Goal: Check status: Check status

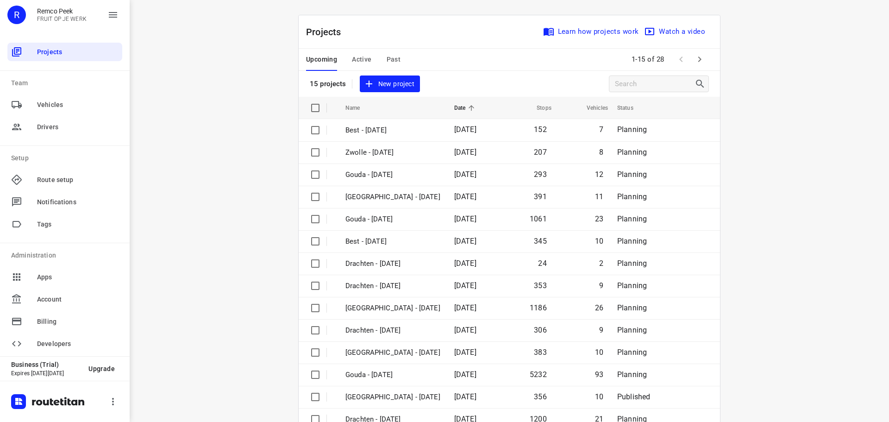
click at [350, 61] on div "Upcoming Active Past" at bounding box center [360, 60] width 109 height 22
click at [361, 53] on button "Active" at bounding box center [361, 60] width 19 height 22
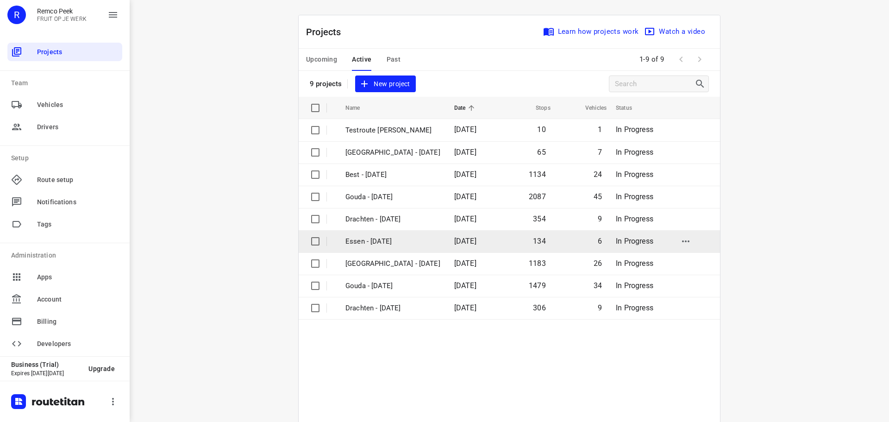
click at [393, 244] on p "Essen - [DATE]" at bounding box center [392, 241] width 95 height 11
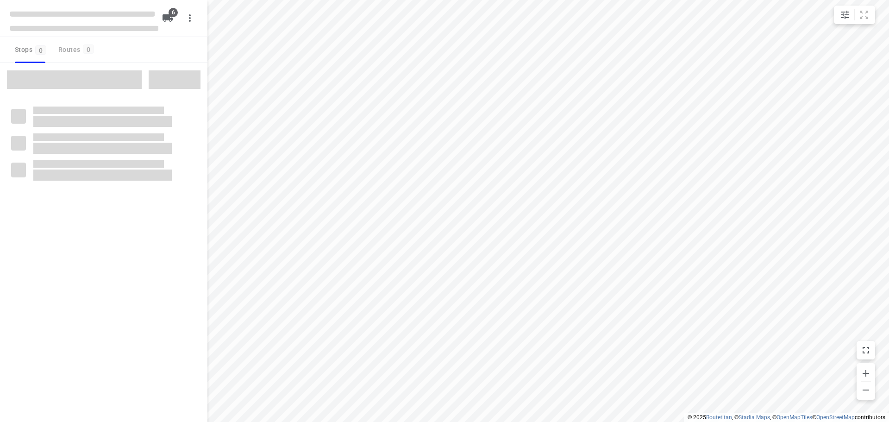
checkbox input "true"
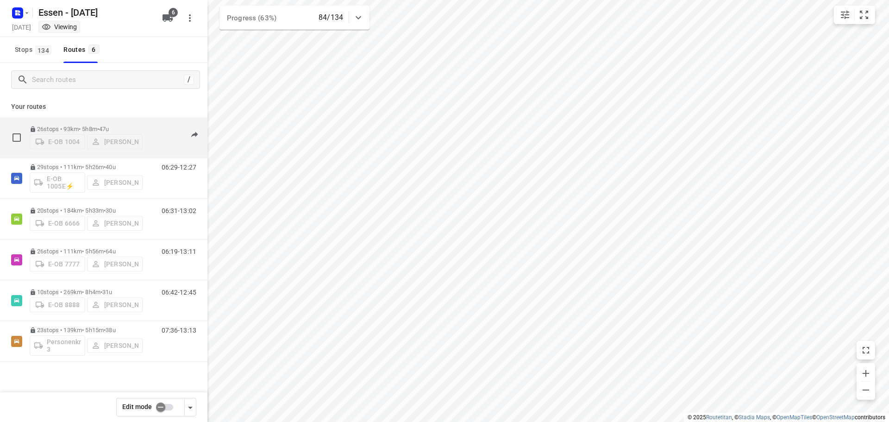
click at [132, 132] on div "E-OB 1004 Sandra Stamm" at bounding box center [86, 140] width 113 height 17
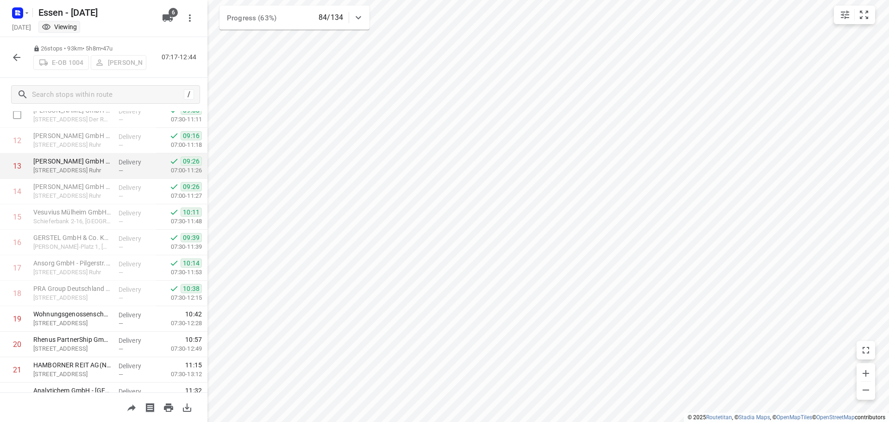
scroll to position [453, 0]
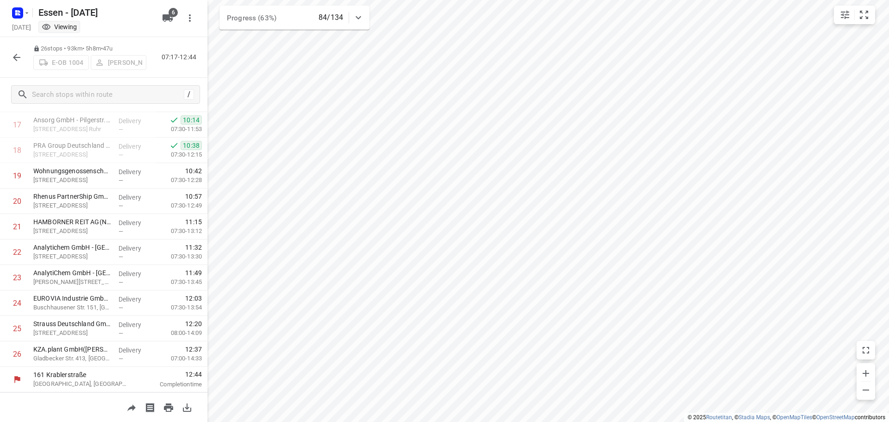
click at [19, 55] on icon "button" at bounding box center [16, 57] width 11 height 11
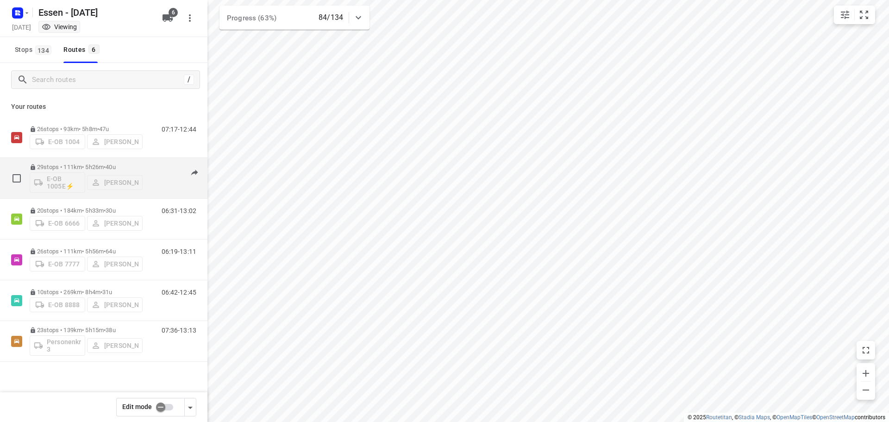
click at [77, 166] on p "29 stops • 111km • 5h26m • 40u" at bounding box center [86, 166] width 113 height 7
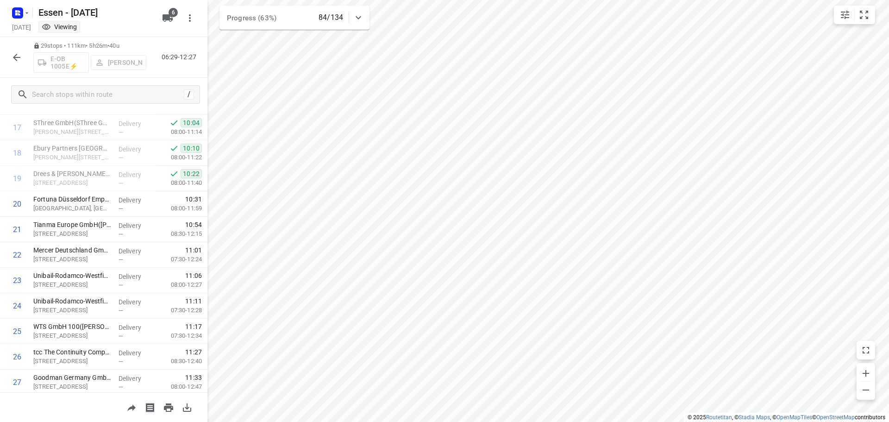
scroll to position [529, 0]
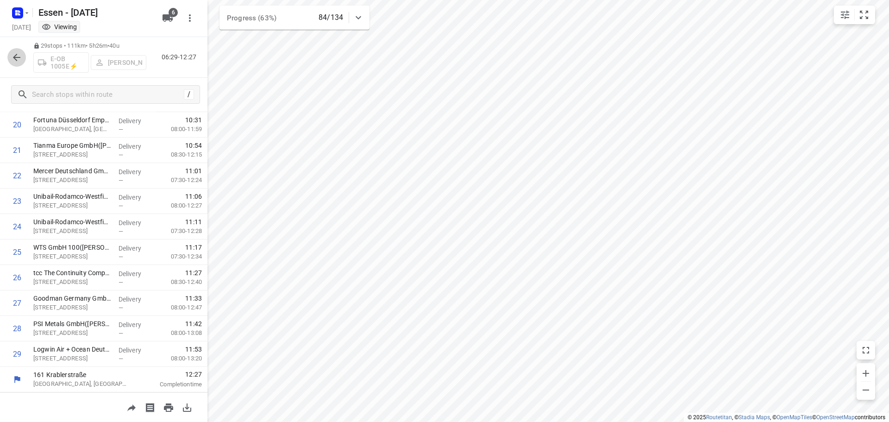
click at [17, 56] on icon "button" at bounding box center [16, 57] width 11 height 11
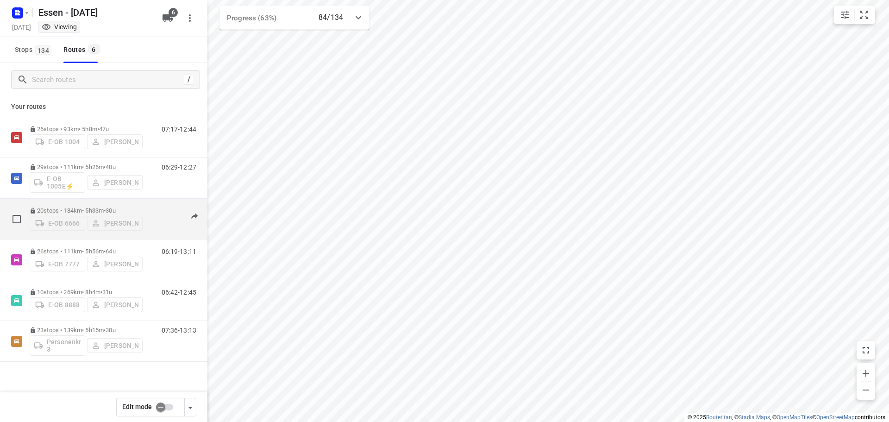
click at [77, 203] on div "20 stops • 184km • 5h33m • 30u E-OB 6666 Abdulaziz Knifati" at bounding box center [86, 218] width 113 height 33
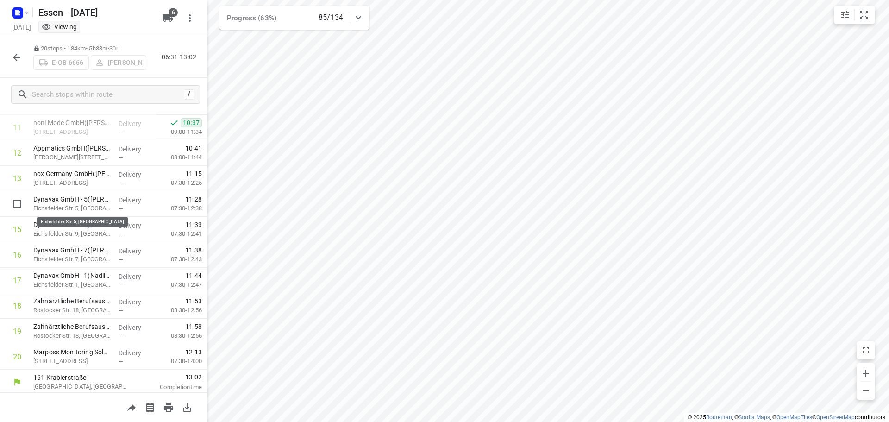
scroll to position [300, 0]
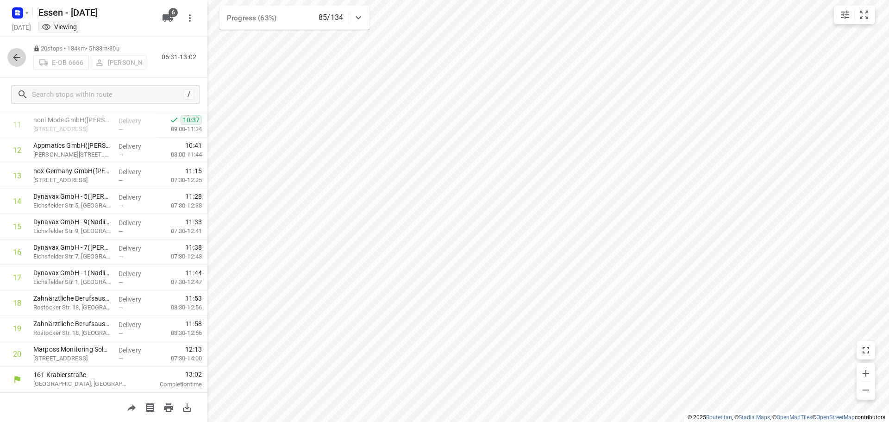
click at [22, 55] on button "button" at bounding box center [16, 57] width 19 height 19
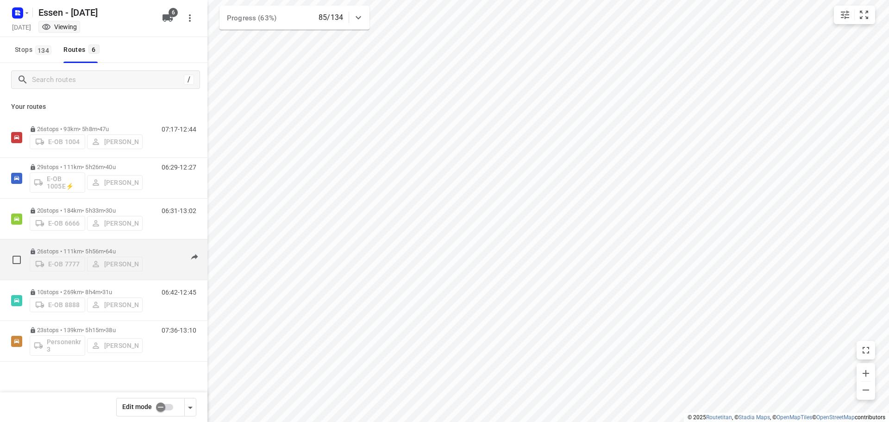
click at [115, 251] on span "64u" at bounding box center [111, 251] width 10 height 7
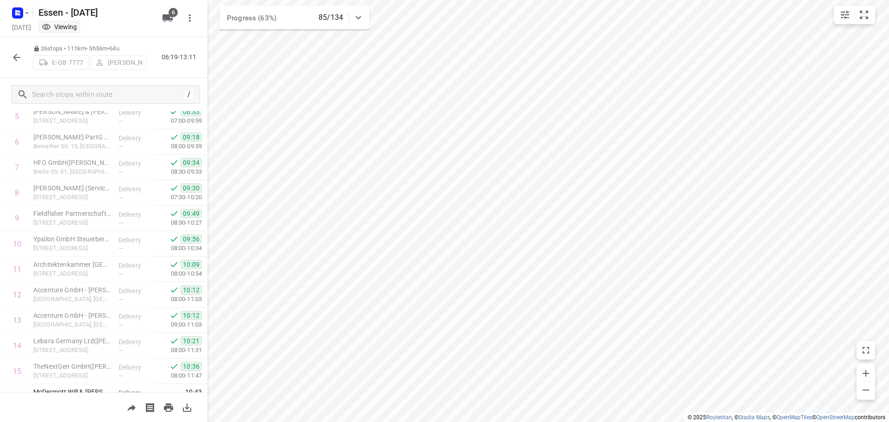
scroll to position [129, 0]
click at [20, 69] on div "26 stops • 111km • 5h56m • 64u E-OB 7777 Andrianu Krasniqi 06:19-13:11" at bounding box center [103, 57] width 207 height 41
click at [13, 59] on icon "button" at bounding box center [16, 57] width 11 height 11
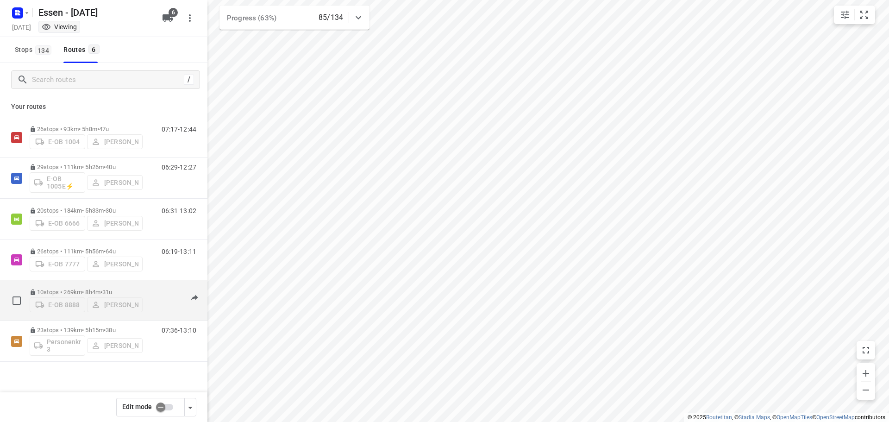
click at [112, 289] on span "31u" at bounding box center [107, 291] width 10 height 7
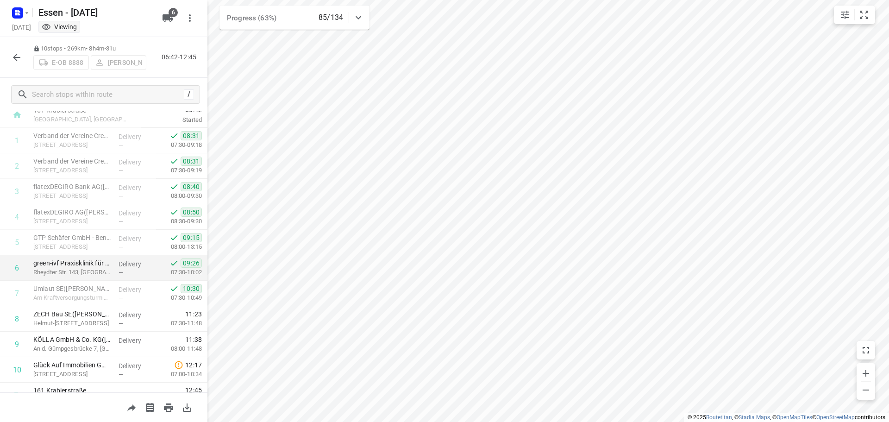
scroll to position [45, 0]
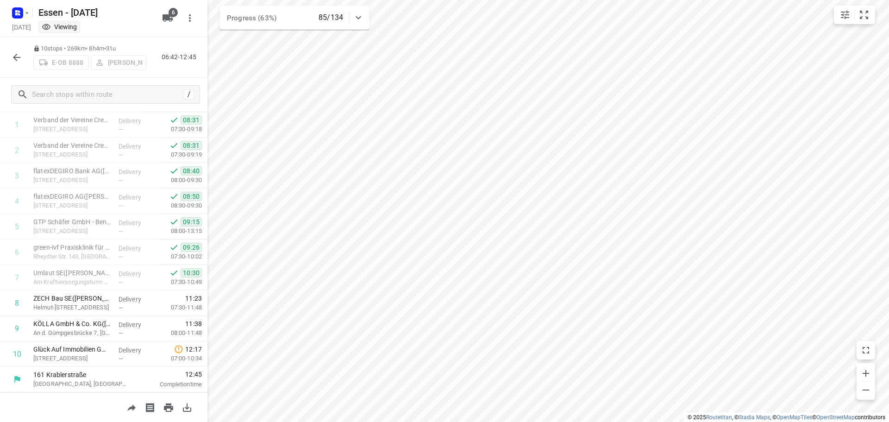
click at [15, 57] on icon "button" at bounding box center [16, 57] width 7 height 7
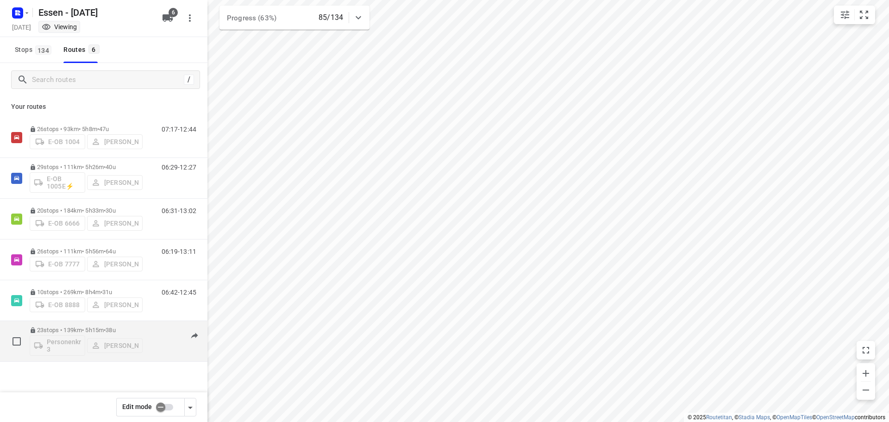
click at [96, 329] on p "23 stops • 139km • 5h15m • 38u" at bounding box center [86, 329] width 113 height 7
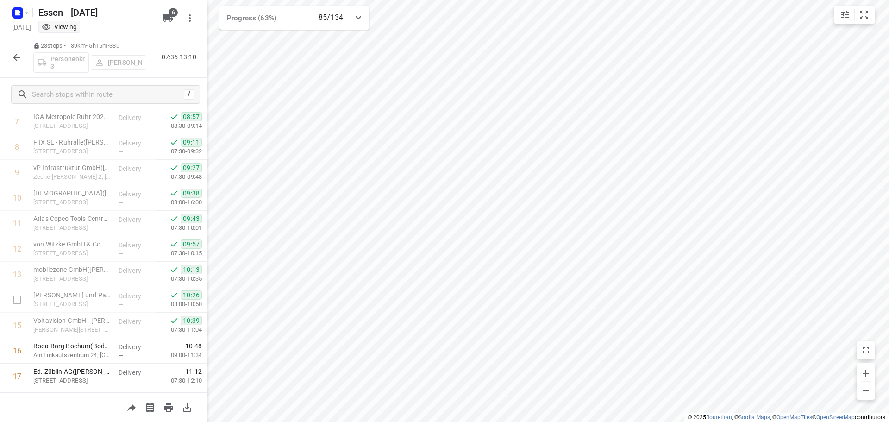
scroll to position [99, 0]
click at [16, 56] on icon "button" at bounding box center [16, 57] width 11 height 11
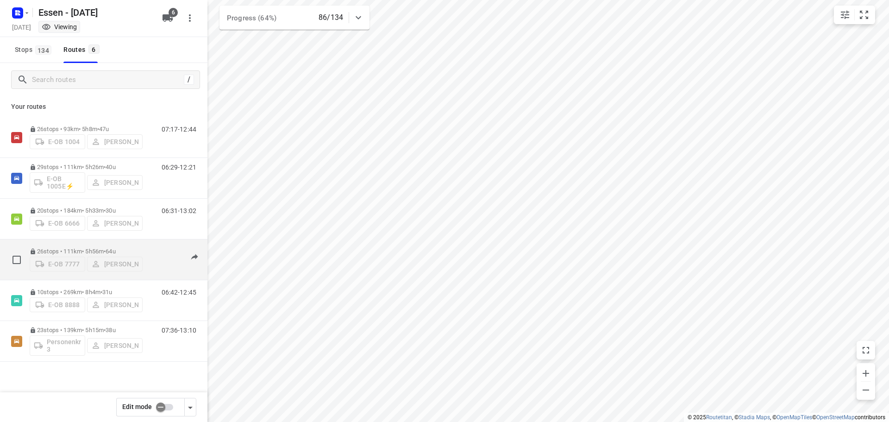
click at [98, 248] on p "26 stops • 111km • 5h56m • 64u" at bounding box center [86, 251] width 113 height 7
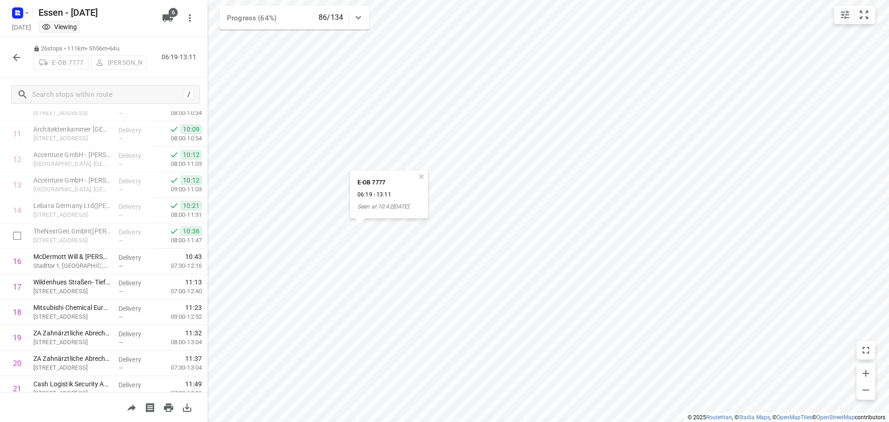
scroll to position [129, 0]
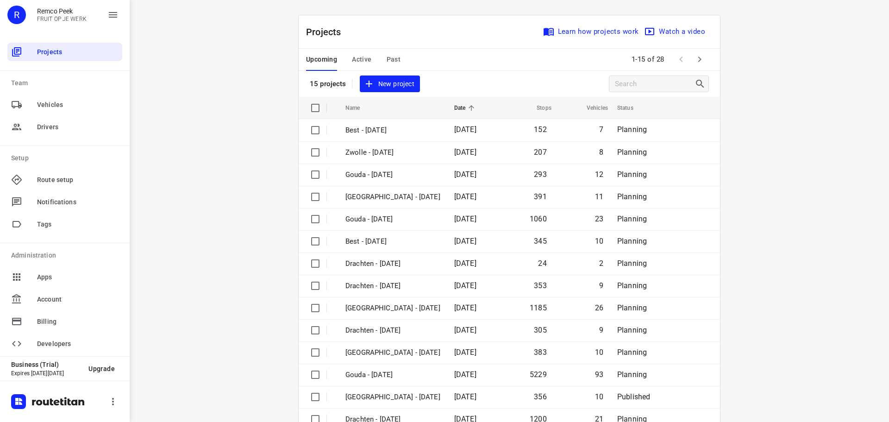
click at [363, 55] on span "Active" at bounding box center [361, 60] width 19 height 12
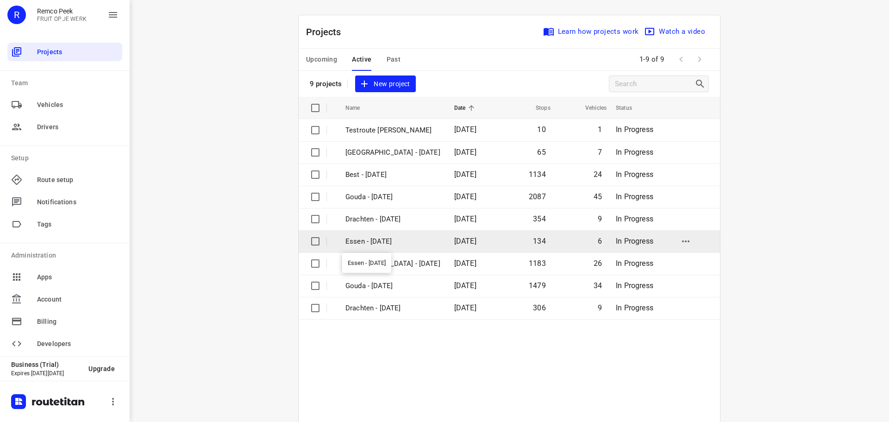
click at [377, 241] on p "Essen - [DATE]" at bounding box center [392, 241] width 95 height 11
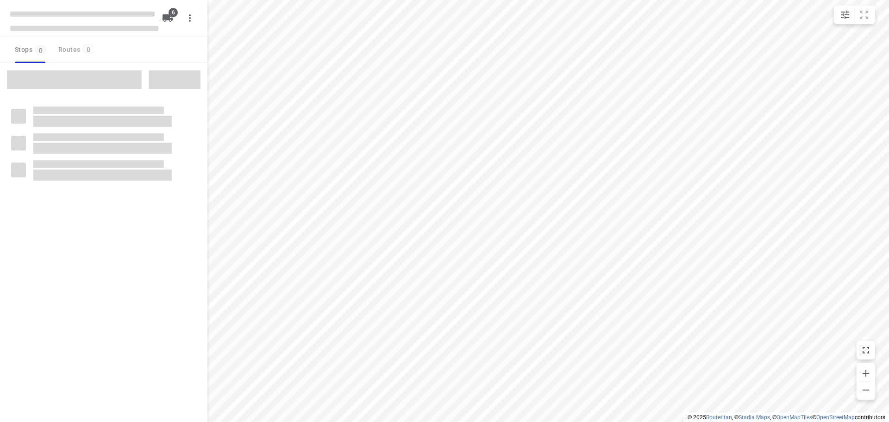
checkbox input "true"
